Goal: Task Accomplishment & Management: Use online tool/utility

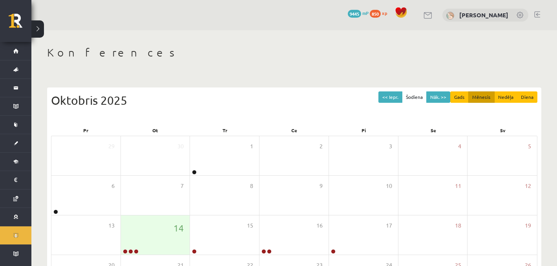
scroll to position [109, 0]
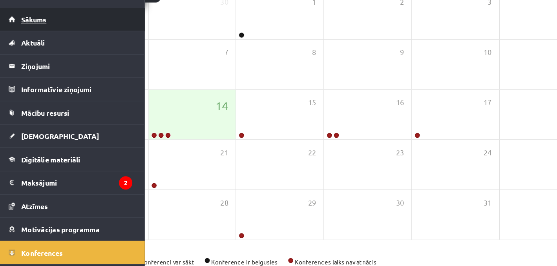
click at [18, 48] on link "Sākums" at bounding box center [59, 51] width 98 height 18
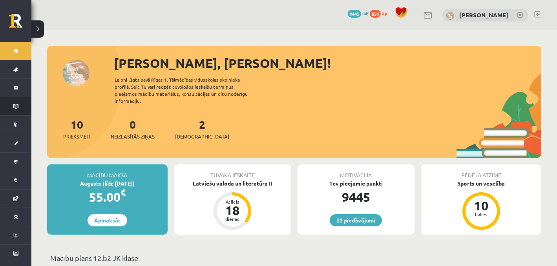
click at [18, 104] on link "Informatīvie ziņojumi 0" at bounding box center [15, 106] width 31 height 18
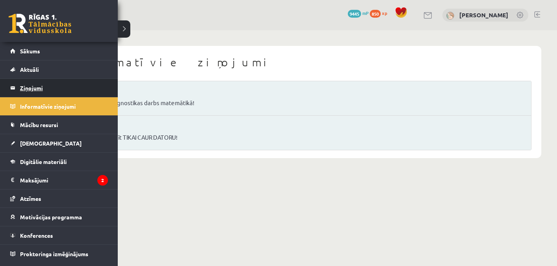
click at [24, 84] on legend "Ziņojumi 0" at bounding box center [64, 88] width 88 height 18
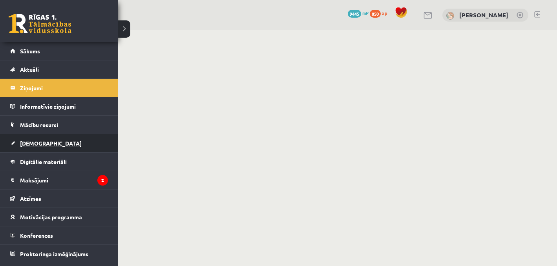
click at [24, 138] on link "[DEMOGRAPHIC_DATA]" at bounding box center [59, 143] width 98 height 18
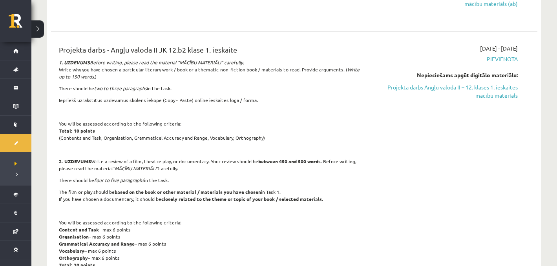
scroll to position [148, 0]
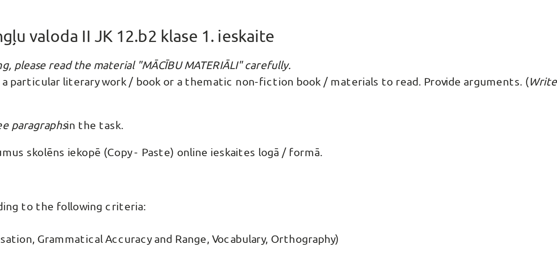
click at [312, 81] on p "1. UZDEVUMS Before writing, please read the material "MĀCĪBU MATERIĀLI" careful…" at bounding box center [210, 80] width 302 height 21
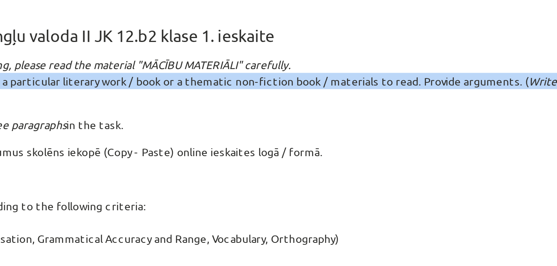
click at [312, 81] on p "1. UZDEVUMS Before writing, please read the material "MĀCĪBU MATERIĀLI" careful…" at bounding box center [210, 80] width 302 height 21
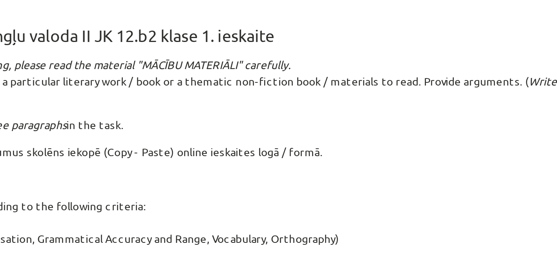
click at [308, 82] on p "1. UZDEVUMS Before writing, please read the material "MĀCĪBU MATERIĀLI" careful…" at bounding box center [210, 80] width 302 height 21
click at [289, 81] on p "1. UZDEVUMS Before writing, please read the material "MĀCĪBU MATERIĀLI" careful…" at bounding box center [210, 80] width 302 height 21
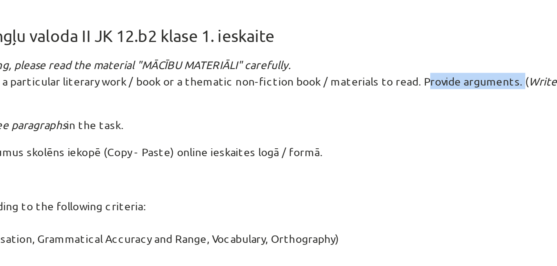
drag, startPoint x: 294, startPoint y: 81, endPoint x: 334, endPoint y: 80, distance: 40.4
click at [334, 80] on p "1. UZDEVUMS Before writing, please read the material "MĀCĪBU MATERIĀLI" careful…" at bounding box center [210, 80] width 302 height 21
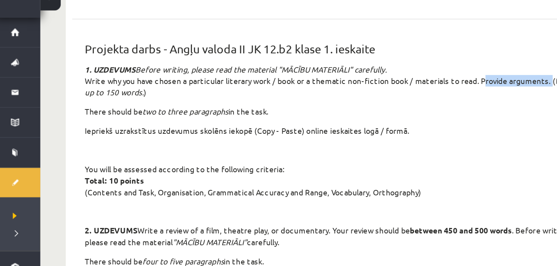
copy p "Provide arguments."
